Goal: Task Accomplishment & Management: Complete application form

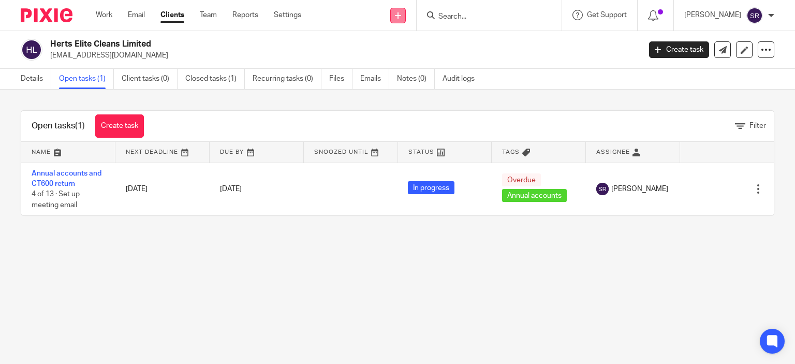
click at [401, 14] on icon at bounding box center [398, 15] width 6 height 6
click at [466, 16] on input "Search" at bounding box center [483, 16] width 93 height 9
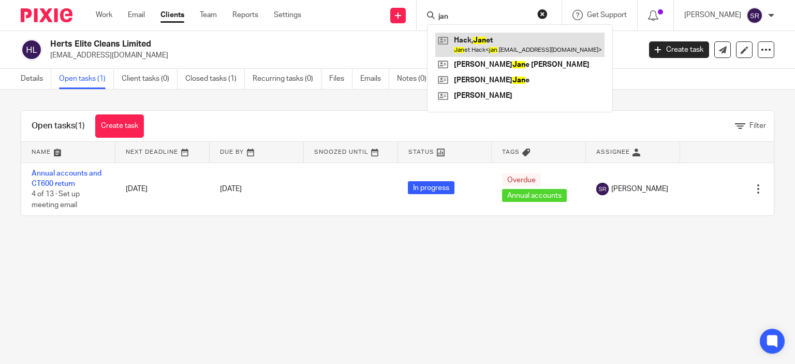
type input "jan"
click at [495, 43] on link at bounding box center [519, 45] width 169 height 24
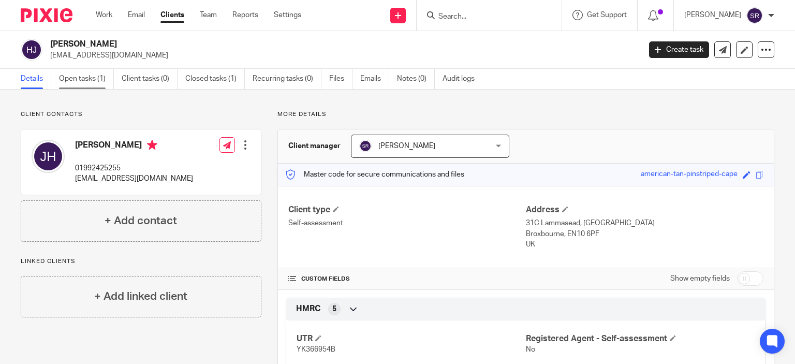
click at [95, 80] on link "Open tasks (1)" at bounding box center [86, 79] width 55 height 20
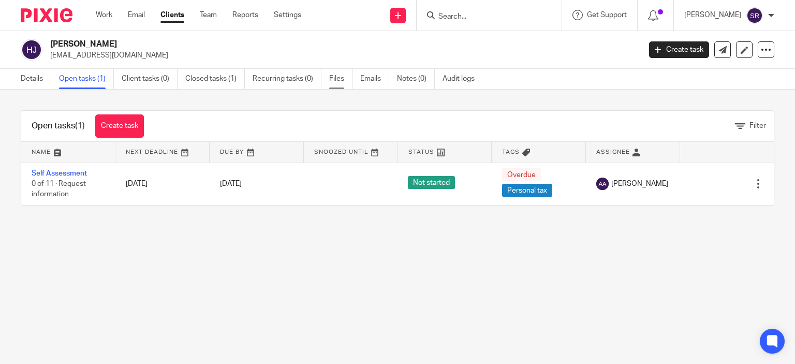
click at [339, 77] on link "Files" at bounding box center [340, 79] width 23 height 20
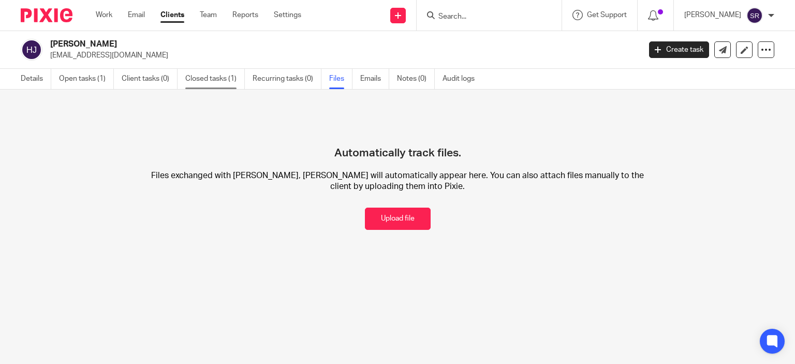
click at [216, 78] on link "Closed tasks (1)" at bounding box center [215, 79] width 60 height 20
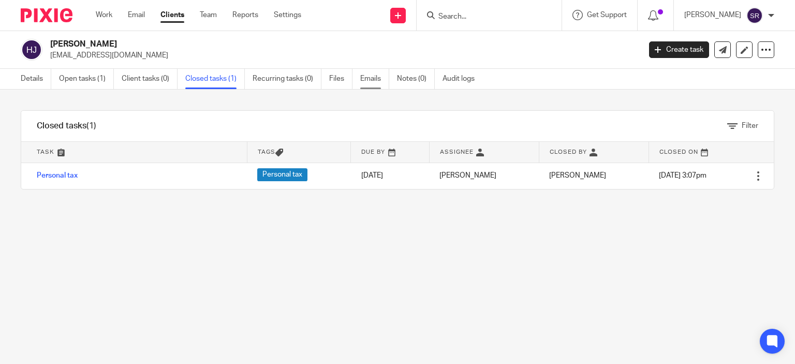
click at [377, 79] on link "Emails" at bounding box center [374, 79] width 29 height 20
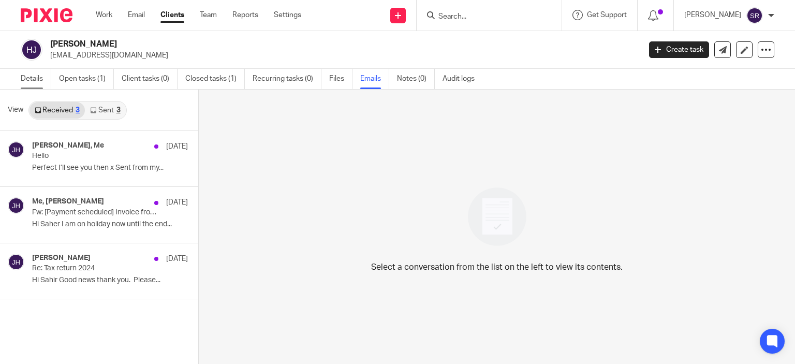
click at [27, 79] on link "Details" at bounding box center [36, 79] width 31 height 20
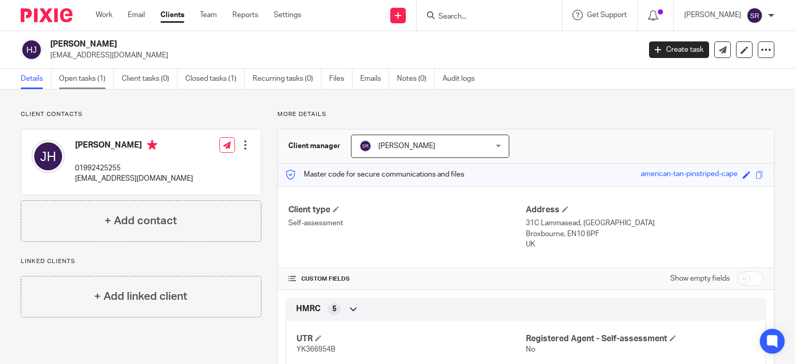
click at [76, 82] on link "Open tasks (1)" at bounding box center [86, 79] width 55 height 20
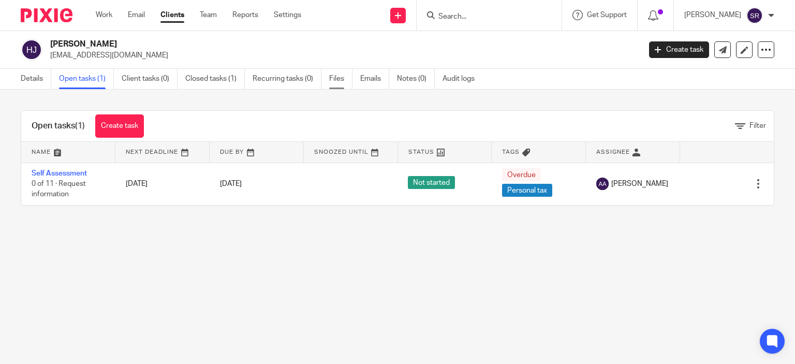
click at [339, 77] on link "Files" at bounding box center [340, 79] width 23 height 20
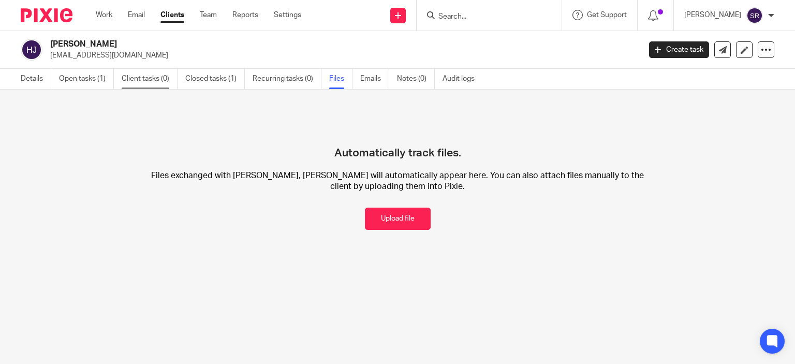
click at [149, 76] on link "Client tasks (0)" at bounding box center [150, 79] width 56 height 20
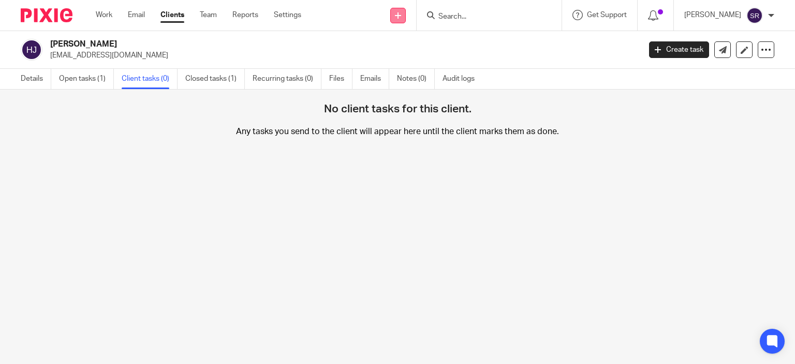
click at [401, 16] on icon at bounding box center [398, 15] width 6 height 6
click at [420, 97] on link "Request signature" at bounding box center [418, 93] width 72 height 15
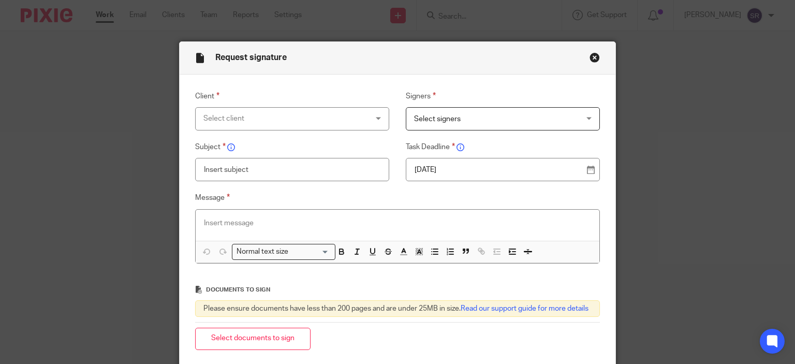
click at [276, 123] on div "Select client" at bounding box center [277, 119] width 149 height 22
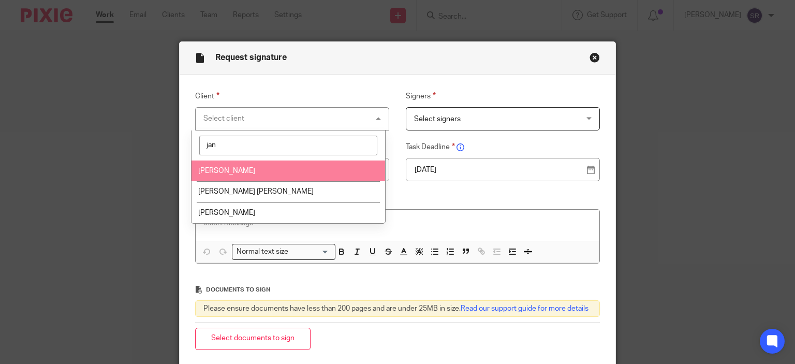
type input "jan"
click at [259, 170] on li "[PERSON_NAME]" at bounding box center [288, 170] width 194 height 21
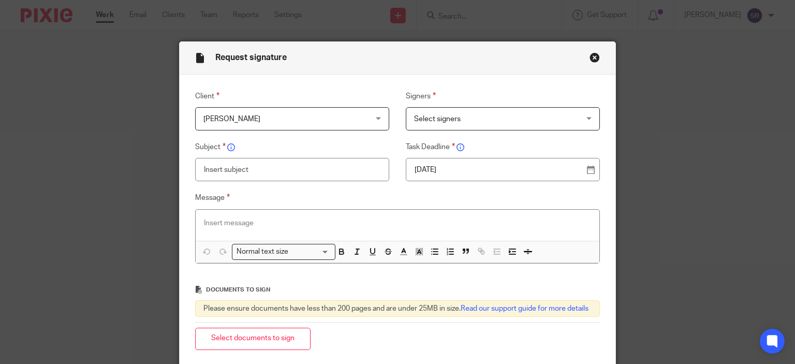
click at [465, 120] on span "Select signers" at bounding box center [488, 119] width 149 height 22
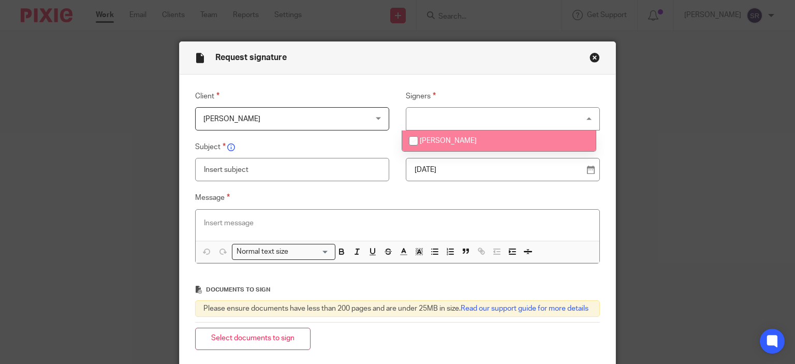
click at [451, 142] on span "[PERSON_NAME]" at bounding box center [448, 140] width 57 height 7
checkbox input "true"
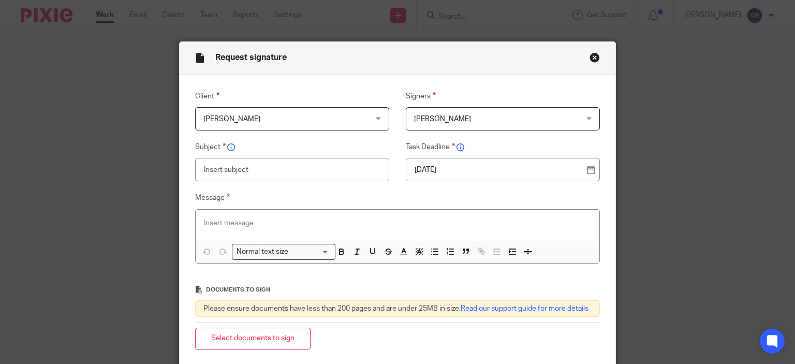
click at [279, 169] on input "text" at bounding box center [292, 169] width 195 height 23
type input "Tax return 2025"
click at [277, 206] on div "Message Normal text size Loading... Remove Edit" at bounding box center [389, 227] width 421 height 72
click at [277, 213] on div at bounding box center [398, 225] width 404 height 31
click at [329, 226] on p at bounding box center [398, 223] width 388 height 10
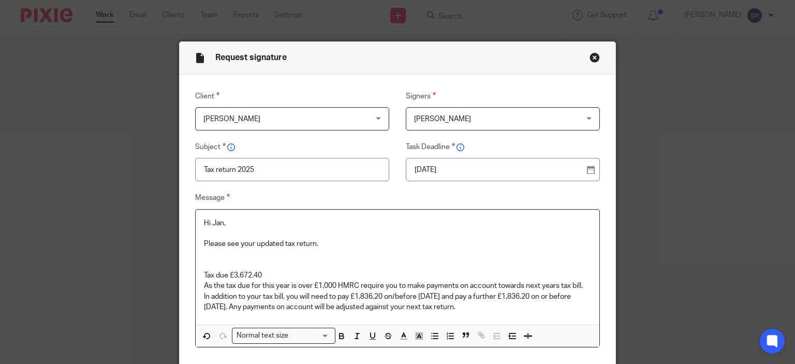
click at [204, 261] on p "Tax due £3,672.40" at bounding box center [398, 270] width 388 height 21
click at [204, 271] on p "You have Tax due £3,672.40" at bounding box center [398, 270] width 388 height 21
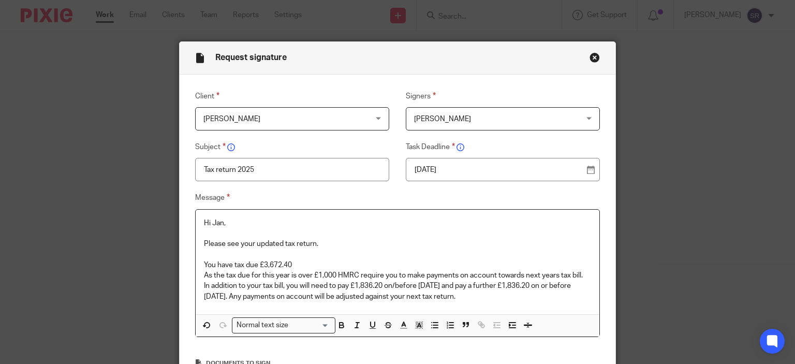
click at [204, 268] on p "You have tax due £3,672.40" at bounding box center [398, 265] width 388 height 10
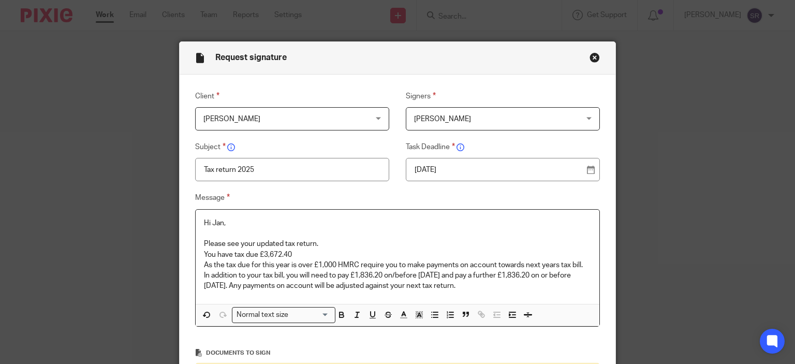
click at [253, 253] on p "You have tax due £3,672.40" at bounding box center [398, 254] width 388 height 10
click at [352, 254] on p "You have tax due of £3,672.40" at bounding box center [398, 254] width 388 height 10
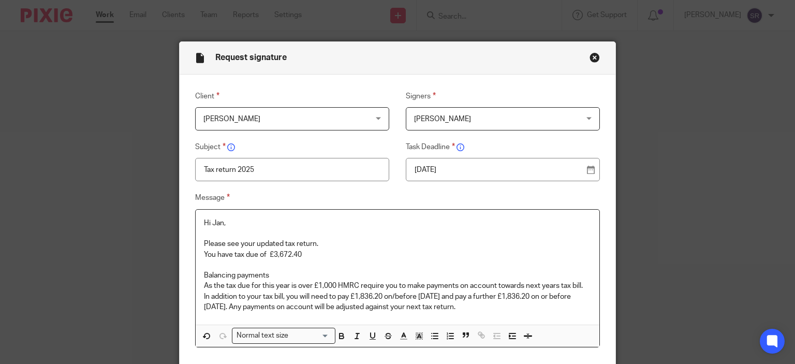
click at [590, 57] on button "Close modal" at bounding box center [594, 57] width 10 height 10
